Goal: Navigation & Orientation: Find specific page/section

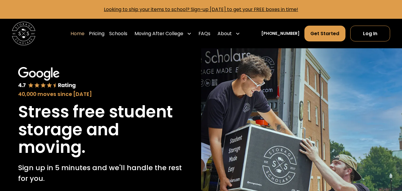
scroll to position [2061, 0]
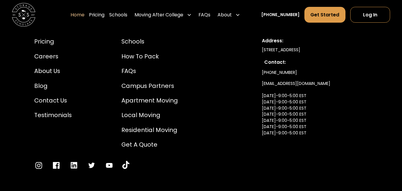
scroll to position [1971, 0]
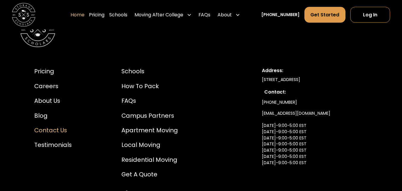
click at [53, 126] on div "Contact Us" at bounding box center [52, 130] width 37 height 9
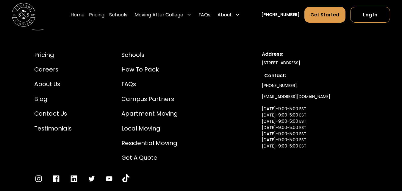
scroll to position [654, 0]
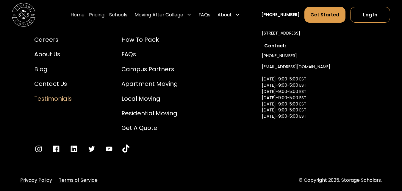
click at [58, 103] on div "Testimonials" at bounding box center [52, 98] width 37 height 9
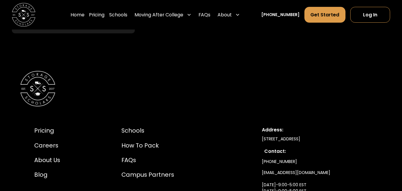
scroll to position [3065, 0]
